Goal: Task Accomplishment & Management: Use online tool/utility

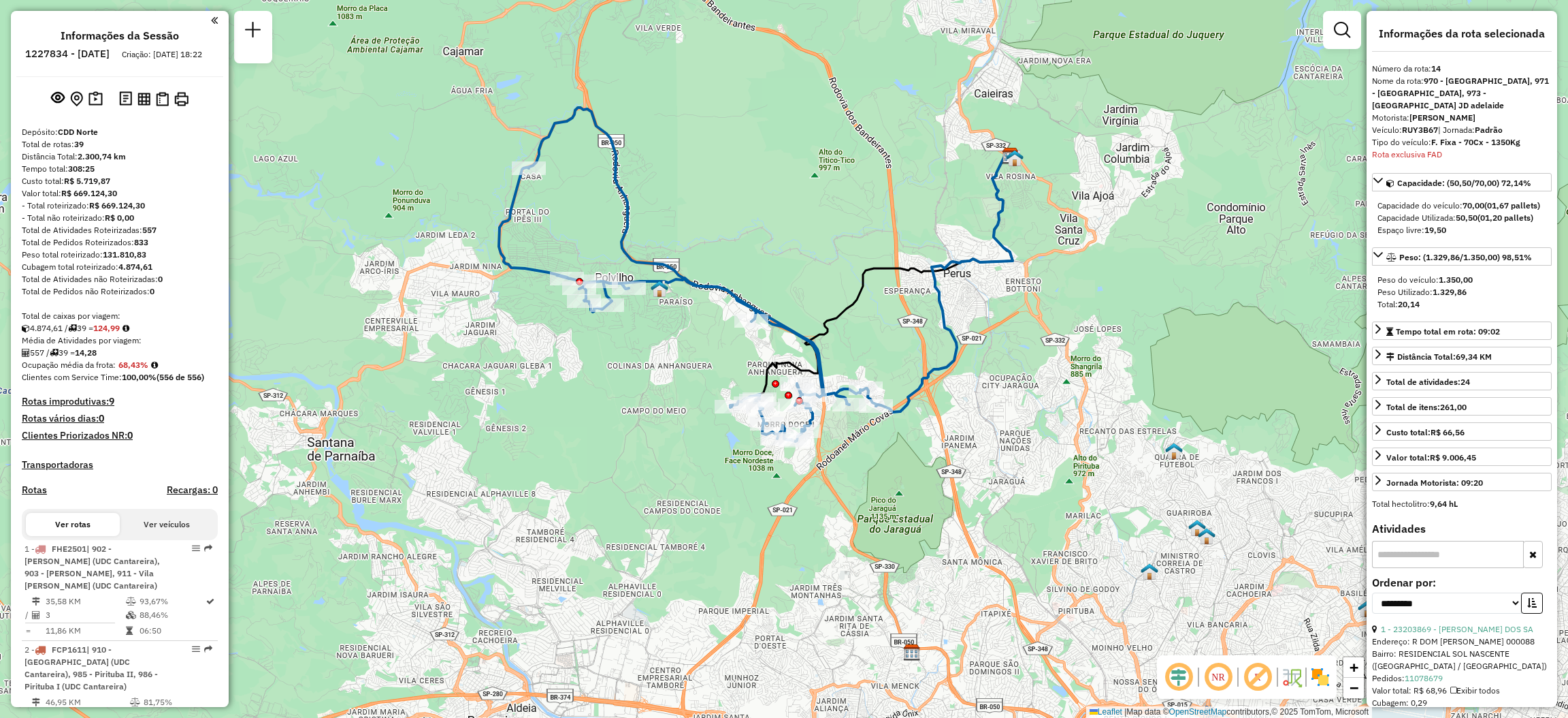
select select "**********"
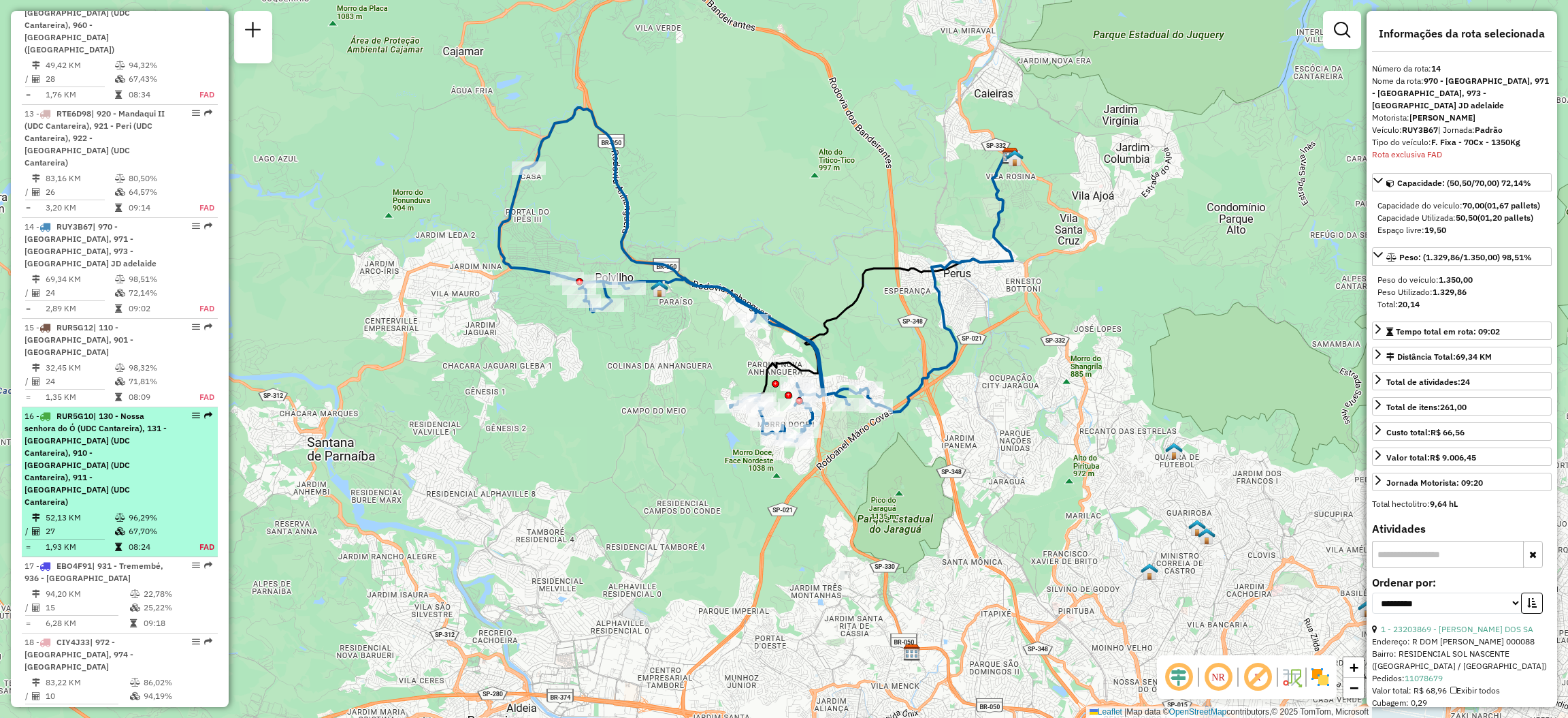
click at [204, 411] on em at bounding box center [208, 415] width 8 height 8
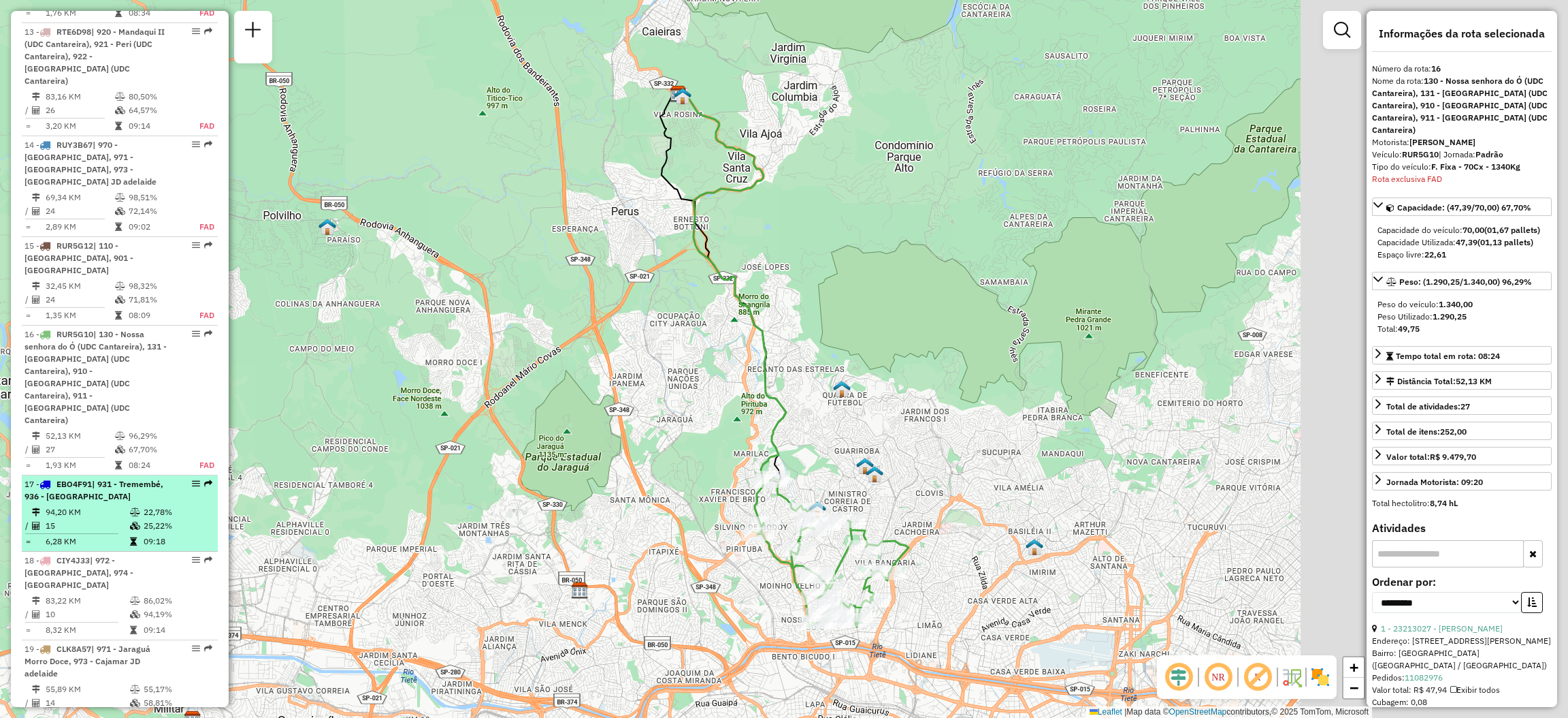
scroll to position [1980, 0]
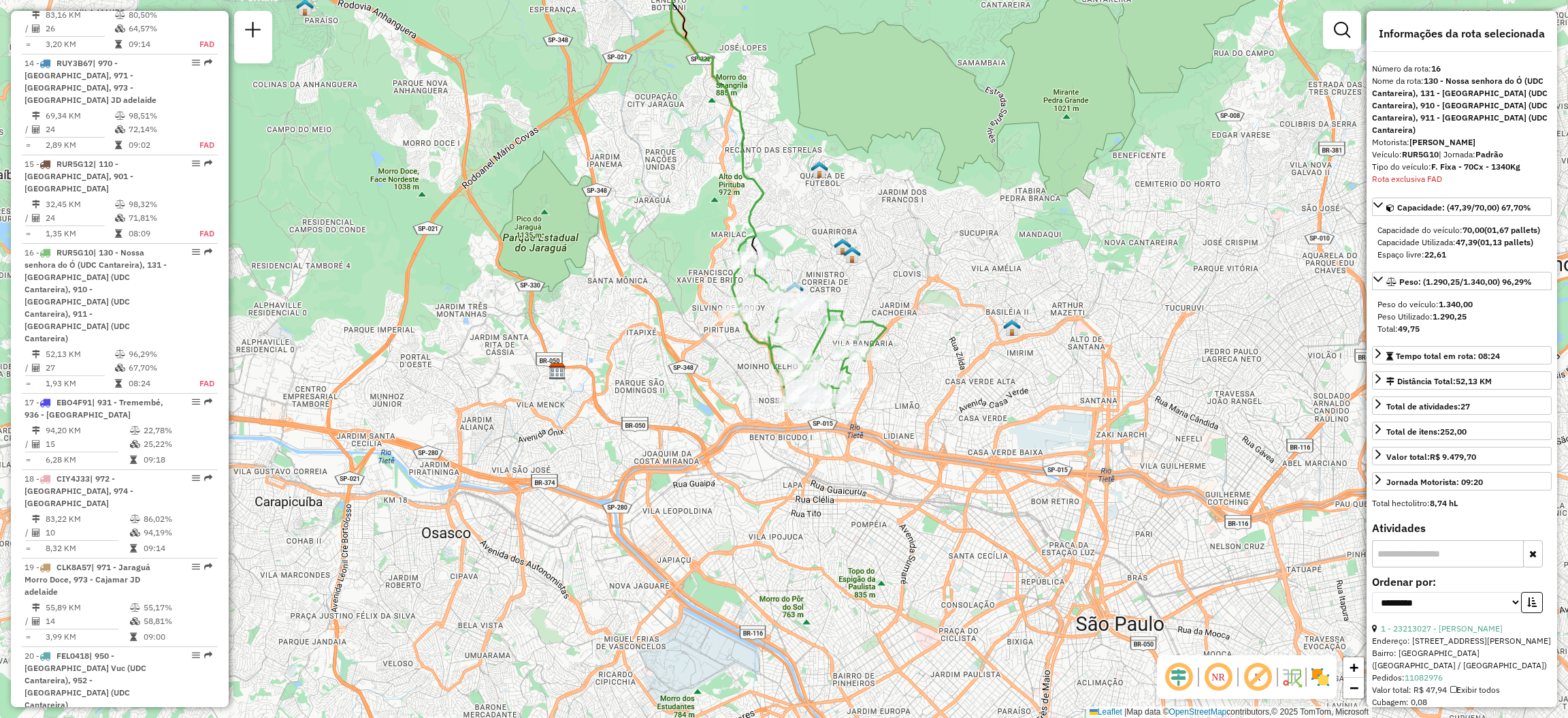
drag, startPoint x: 732, startPoint y: 338, endPoint x: 777, endPoint y: 400, distance: 76.6
click at [777, 400] on div "Janela de atendimento Grade de atendimento Capacidade Transportadoras Veículos …" at bounding box center [784, 359] width 1568 height 718
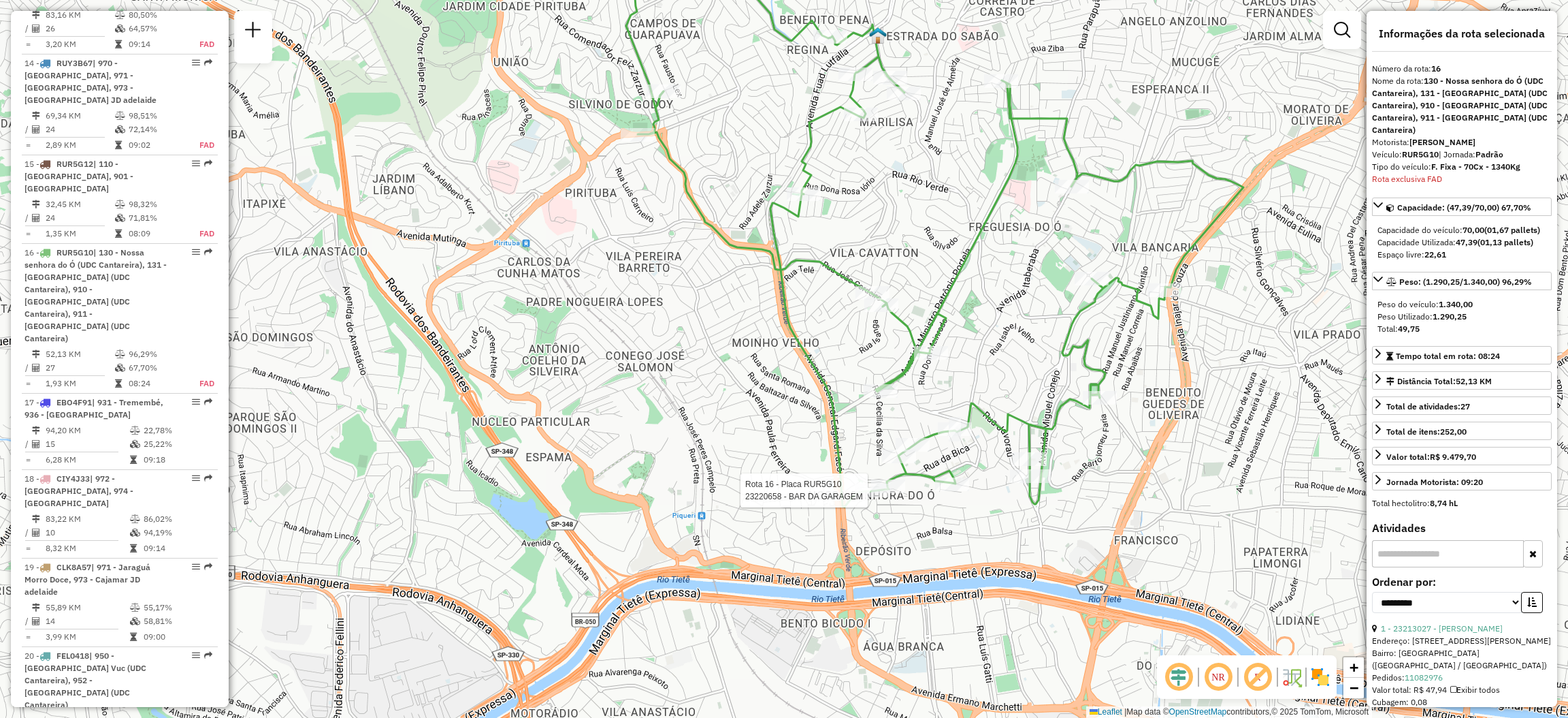
drag, startPoint x: 848, startPoint y: 423, endPoint x: 864, endPoint y: 418, distance: 16.8
click at [842, 421] on icon at bounding box center [941, 215] width 606 height 583
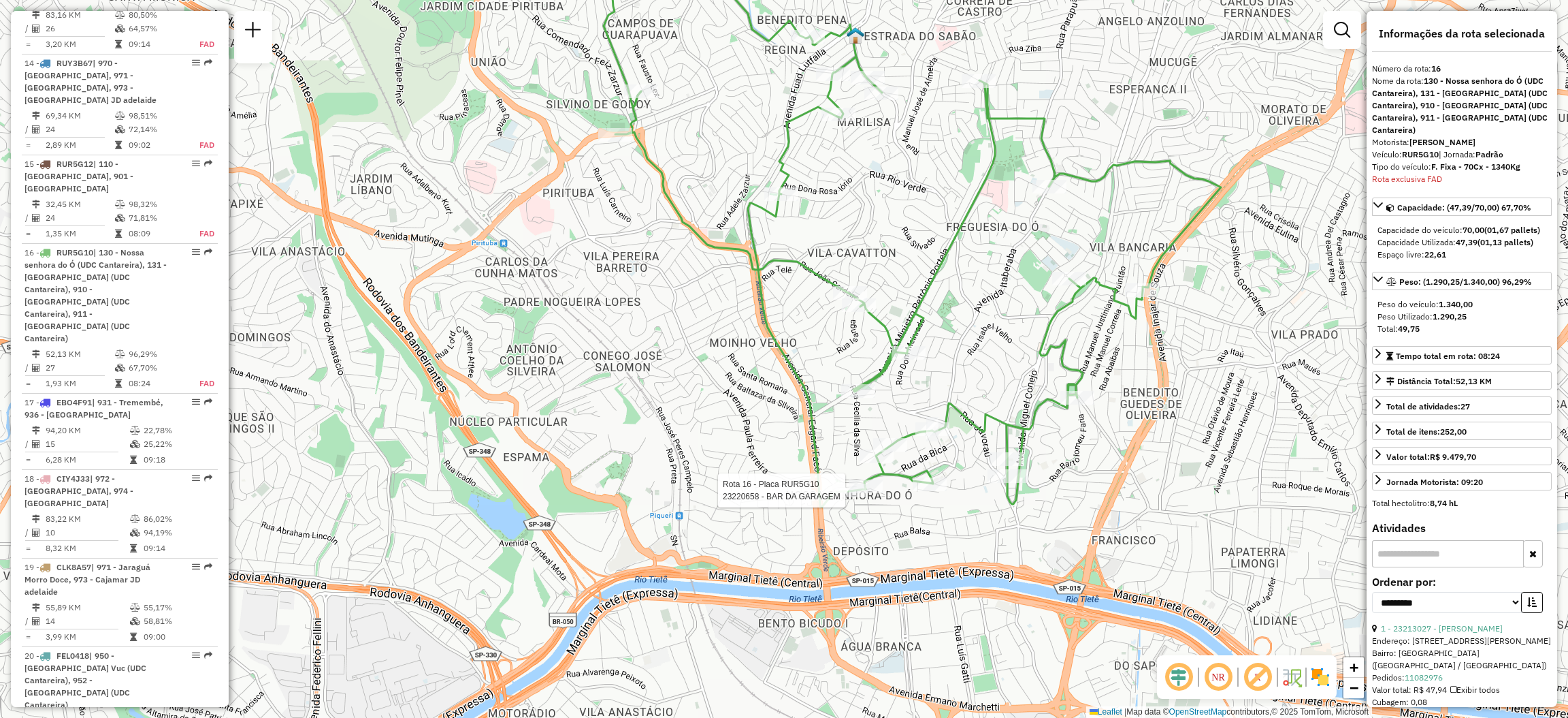
drag, startPoint x: 932, startPoint y: 413, endPoint x: 894, endPoint y: 416, distance: 38.1
click at [894, 416] on div "Rota 16 - Placa RUR5G10 23220658 - BAR DA GARAGEM Rota 16 - Placa RUR5G10 23234…" at bounding box center [784, 359] width 1568 height 718
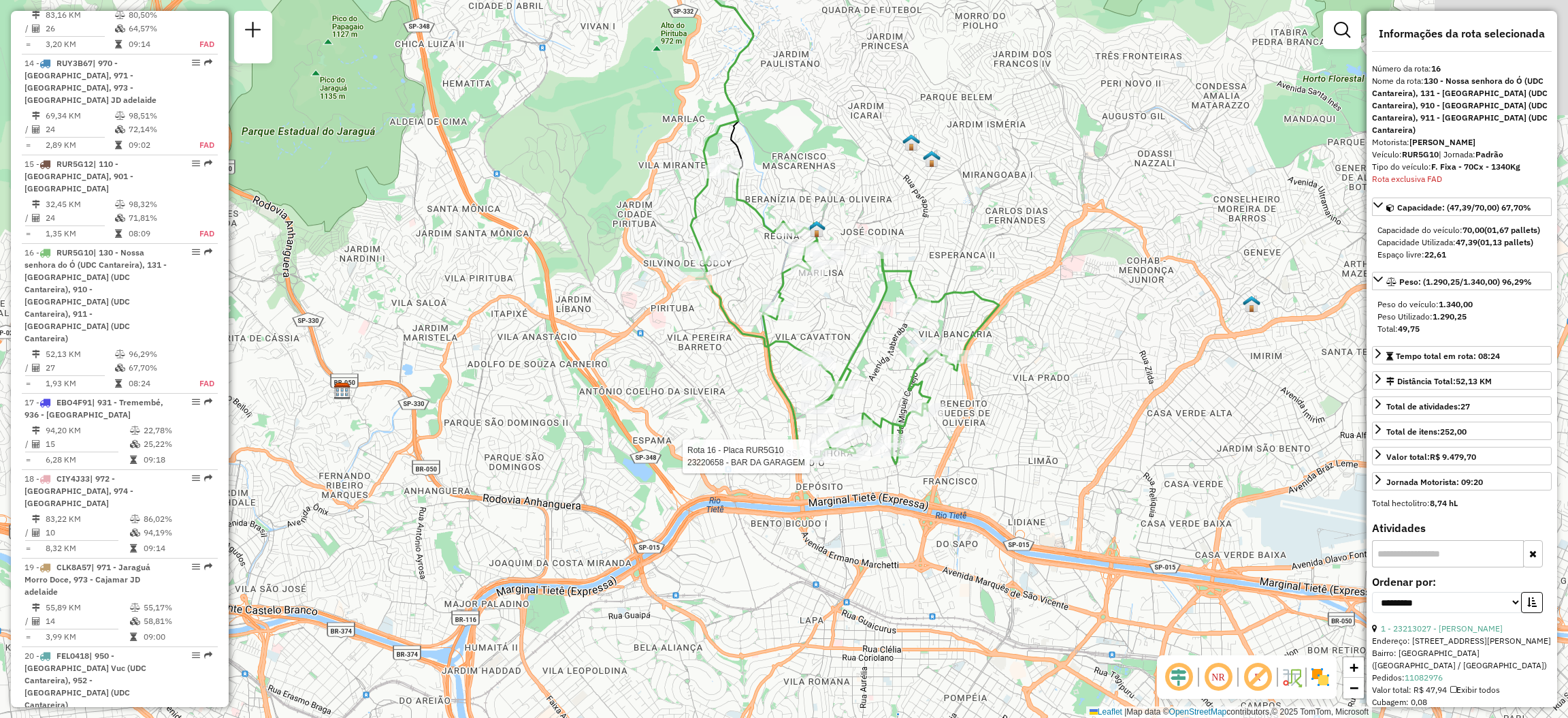
drag, startPoint x: 832, startPoint y: 338, endPoint x: 764, endPoint y: 349, distance: 68.9
click at [767, 349] on div "Rota 16 - Placa RUR5G10 23220658 - BAR DA GARAGEM Janela de atendimento Grade d…" at bounding box center [784, 359] width 1568 height 718
